Goal: Communication & Community: Answer question/provide support

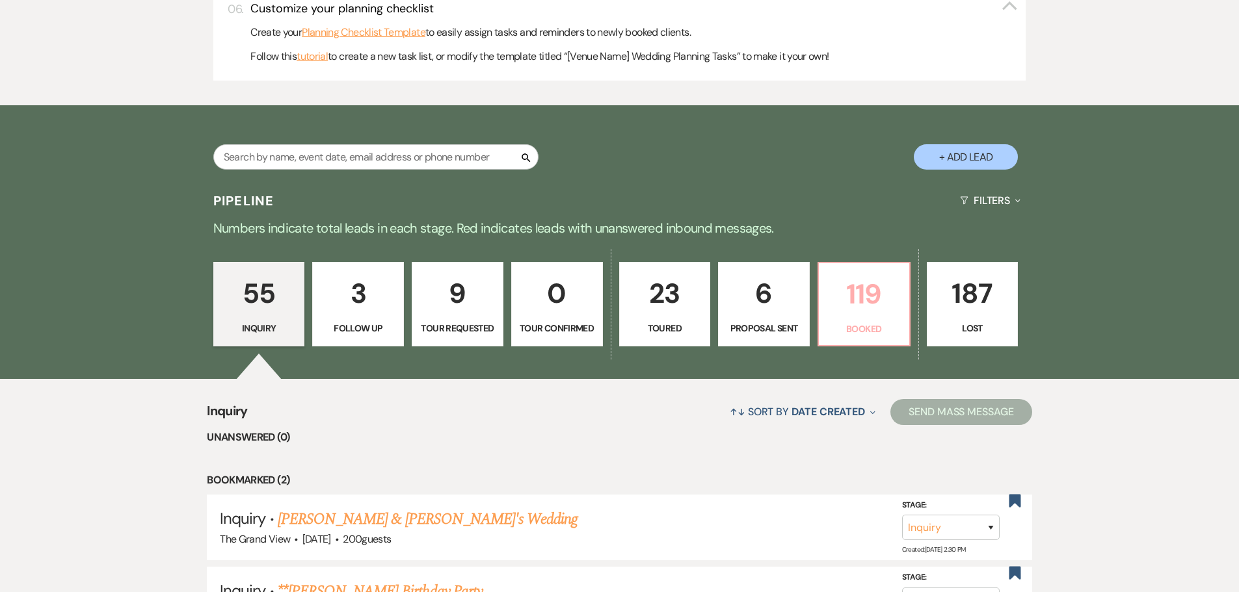
click at [860, 270] on link "119 Booked" at bounding box center [863, 304] width 93 height 85
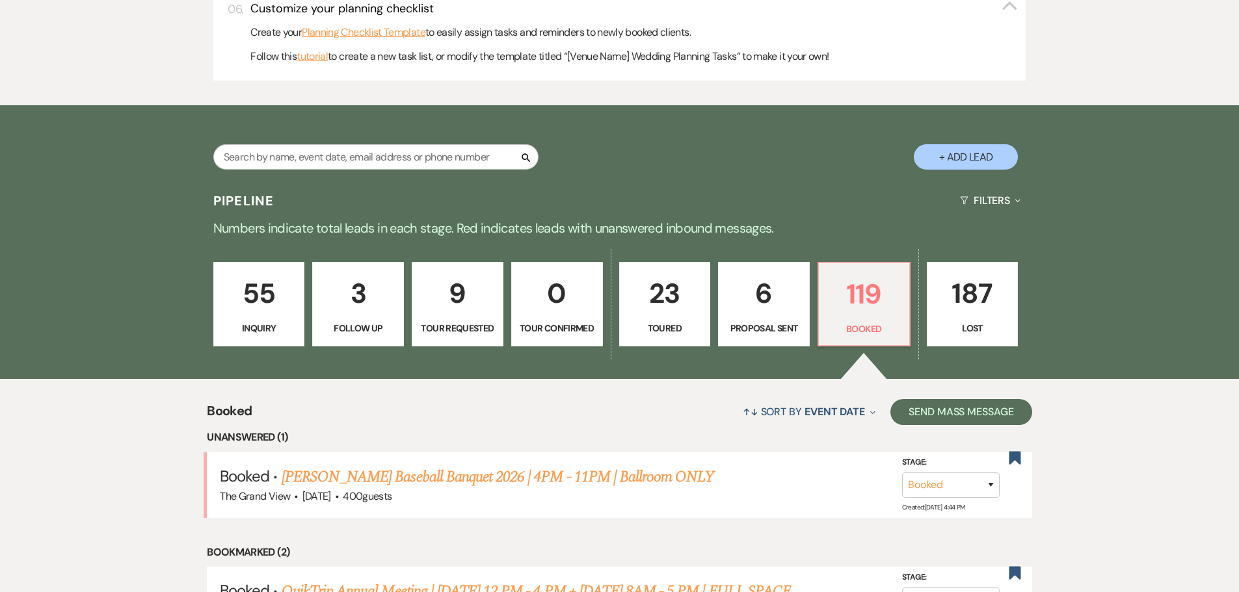
scroll to position [845, 0]
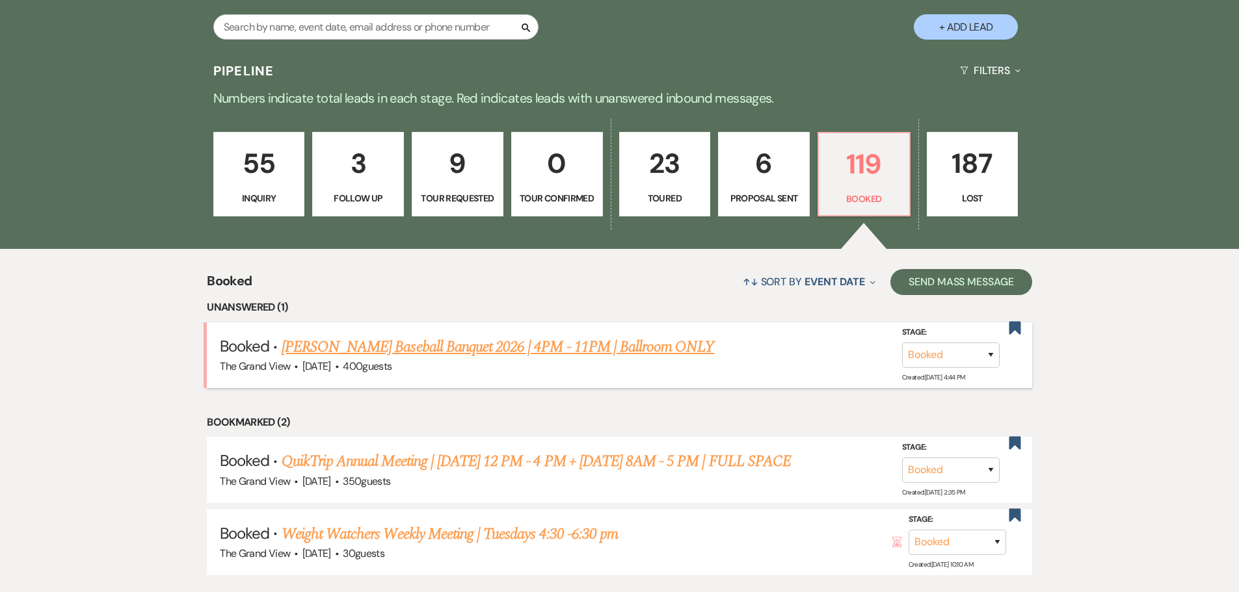
click at [522, 341] on link "[PERSON_NAME] Baseball Banquet 2026 | 4PM - 11PM | Ballroom ONLY" at bounding box center [498, 346] width 433 height 23
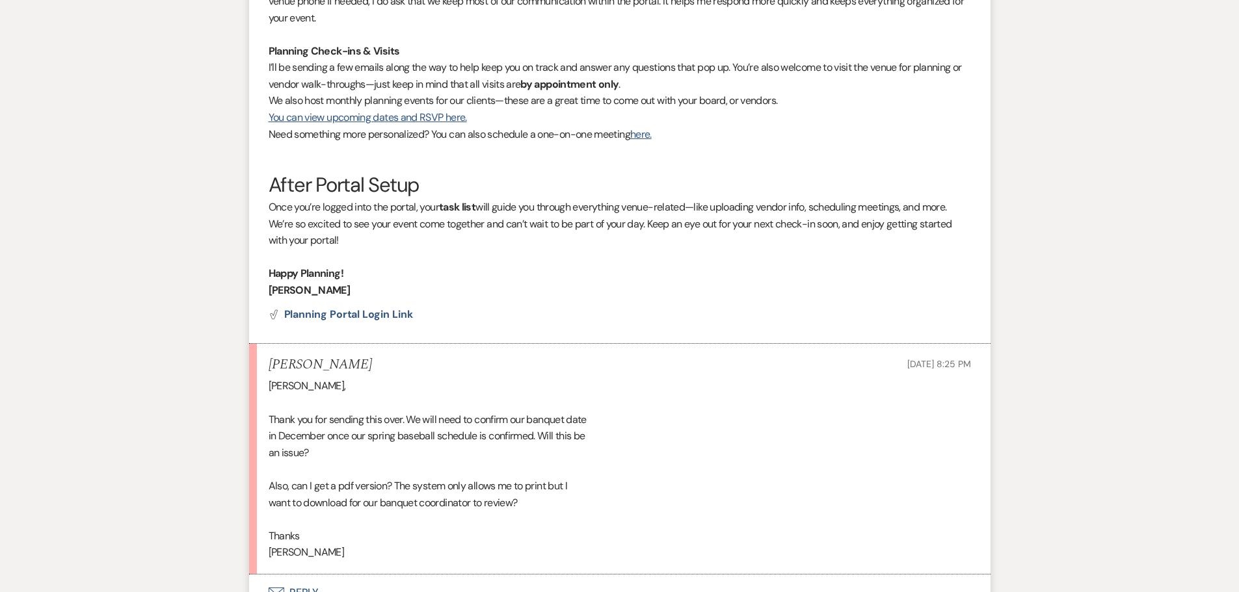
scroll to position [809, 0]
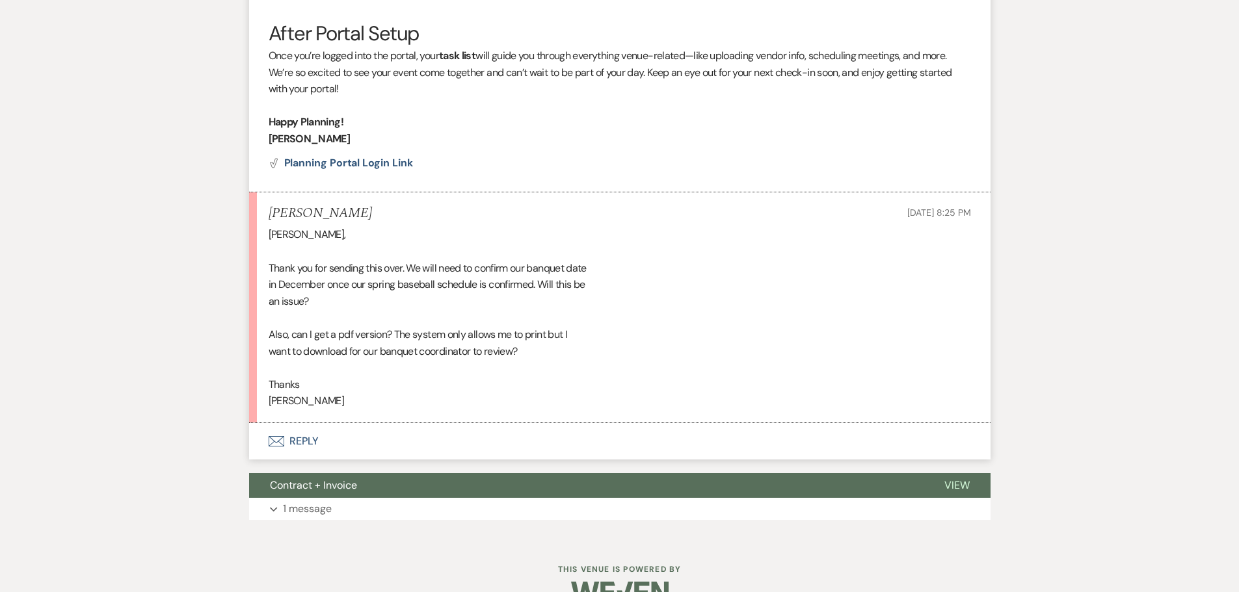
click at [300, 423] on button "Envelope Reply" at bounding box center [619, 441] width 741 height 36
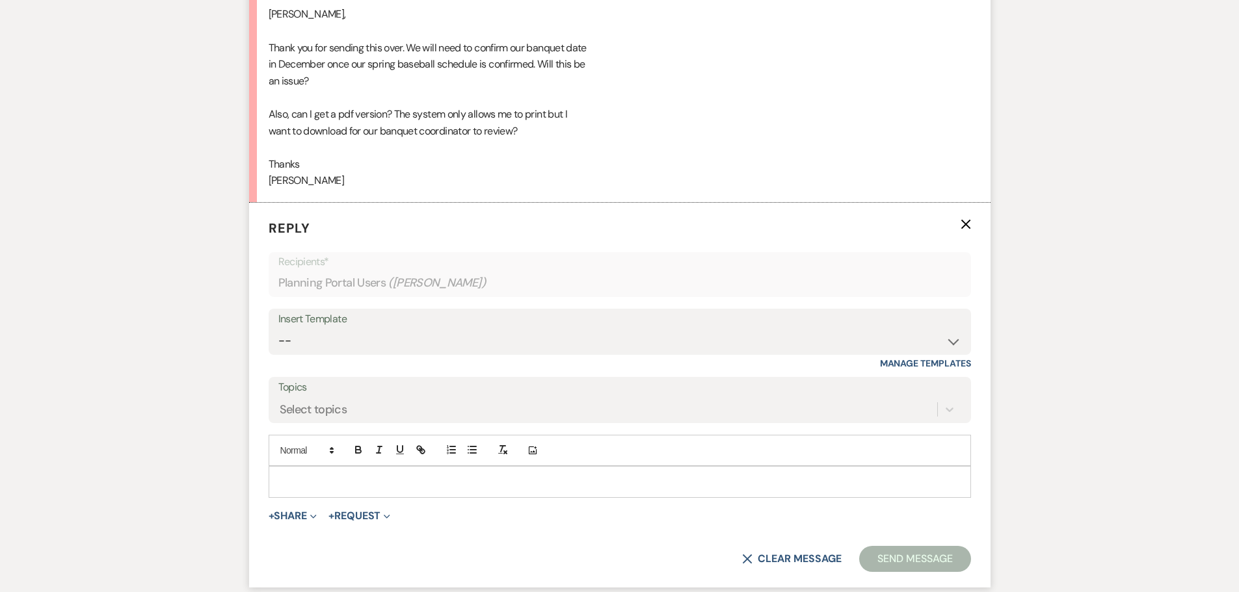
scroll to position [1040, 0]
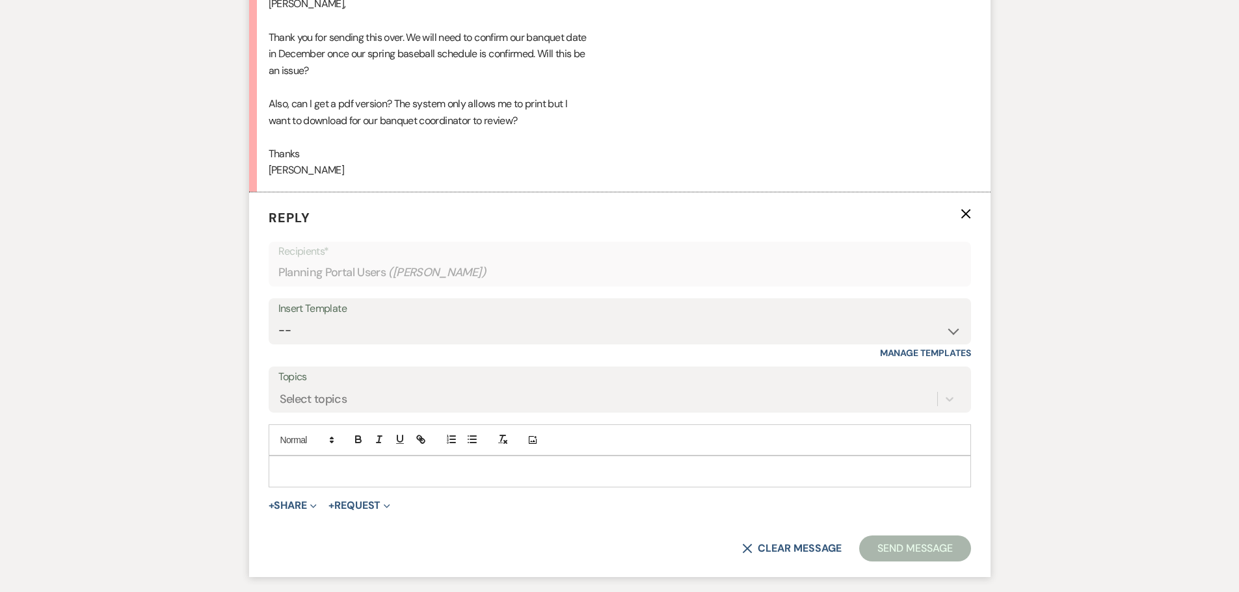
click at [369, 464] on p at bounding box center [619, 471] width 681 height 14
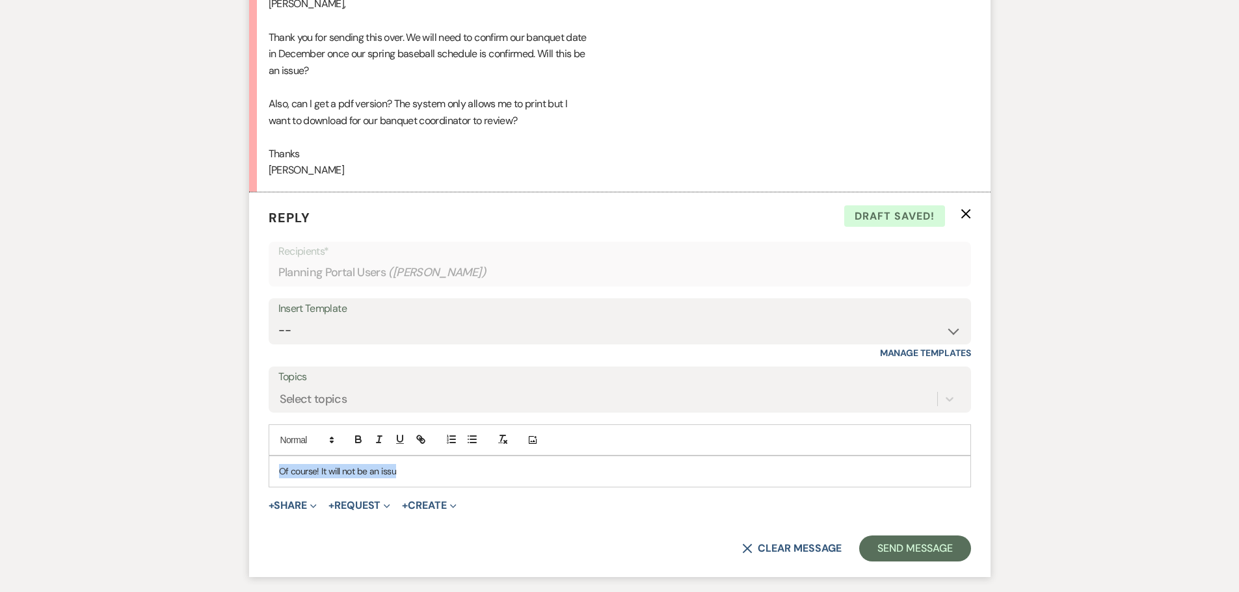
drag, startPoint x: 412, startPoint y: 447, endPoint x: 200, endPoint y: 447, distance: 212.6
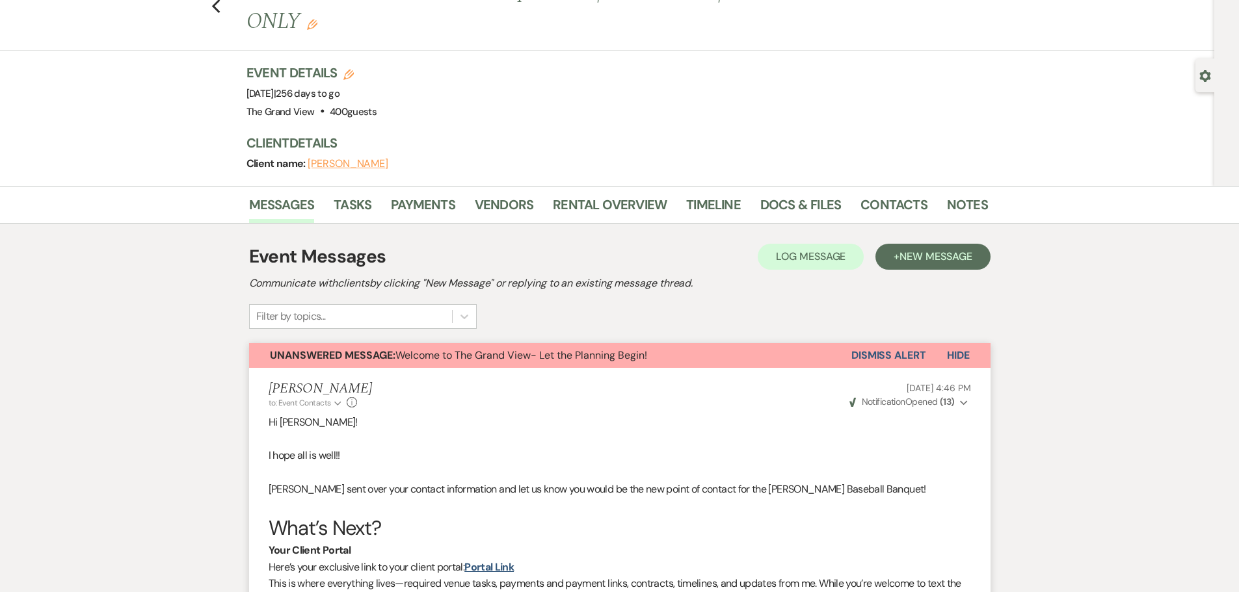
scroll to position [0, 0]
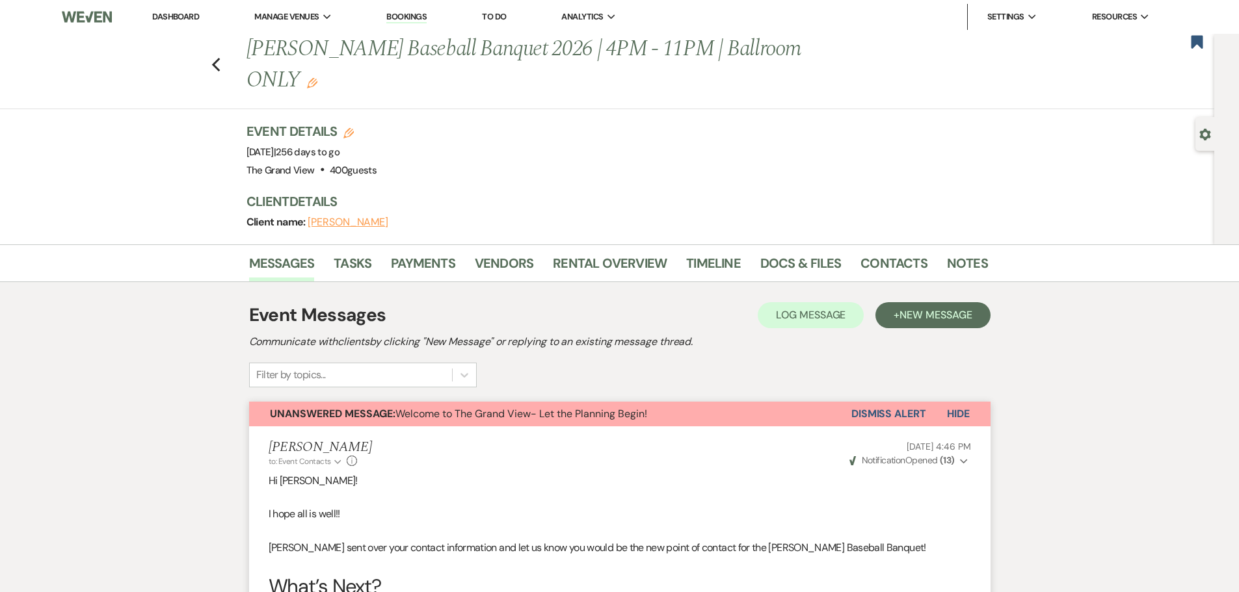
click at [172, 16] on link "Dashboard" at bounding box center [175, 16] width 47 height 11
